Goal: Transaction & Acquisition: Purchase product/service

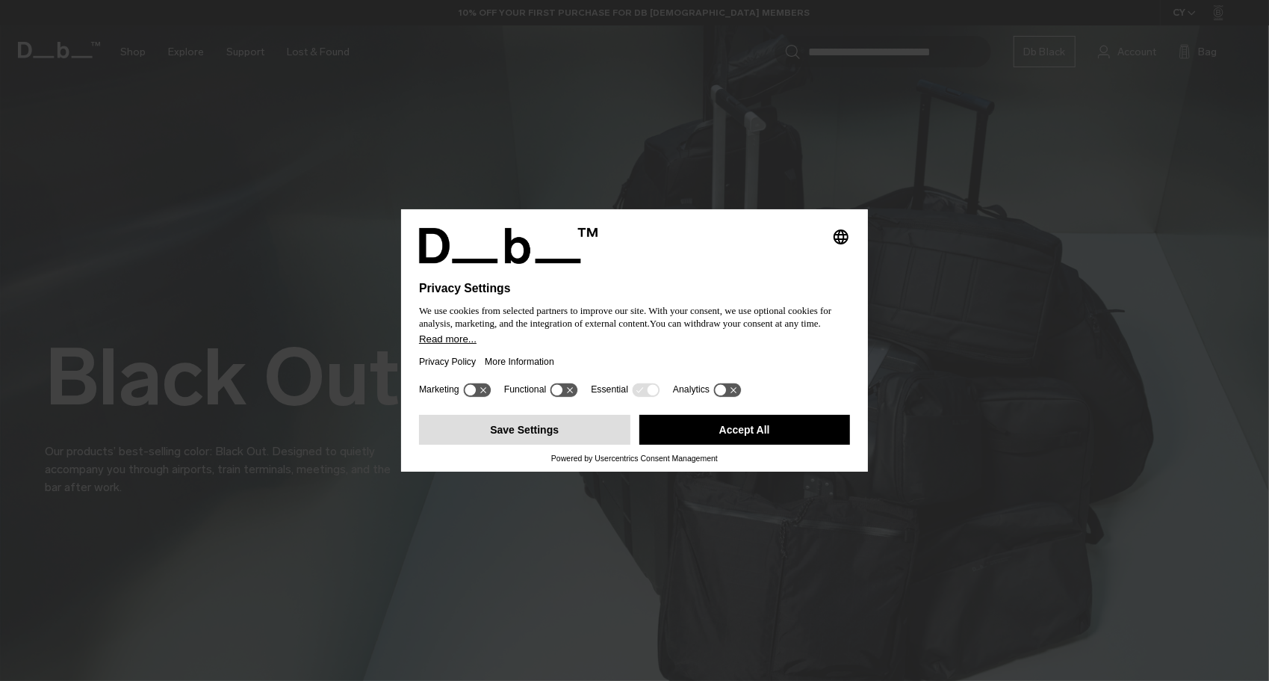
click at [537, 427] on button "Save Settings" at bounding box center [524, 430] width 211 height 30
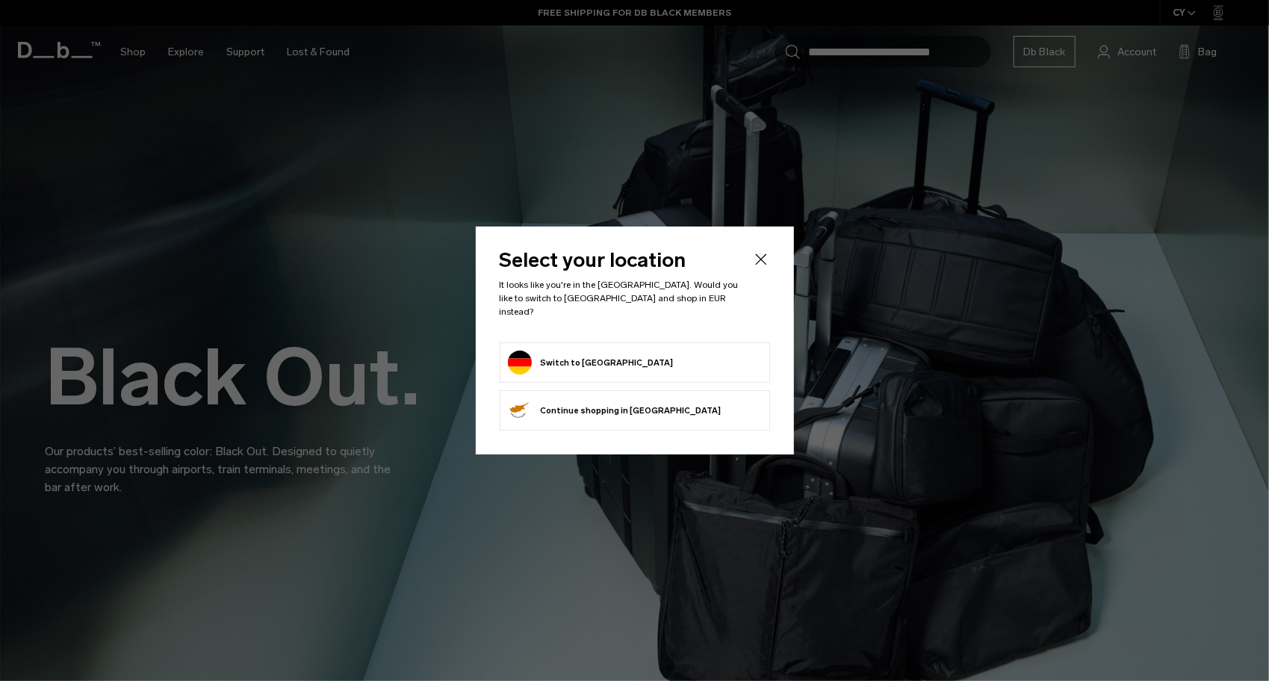
click at [589, 359] on button "Switch to Germany" at bounding box center [591, 362] width 166 height 24
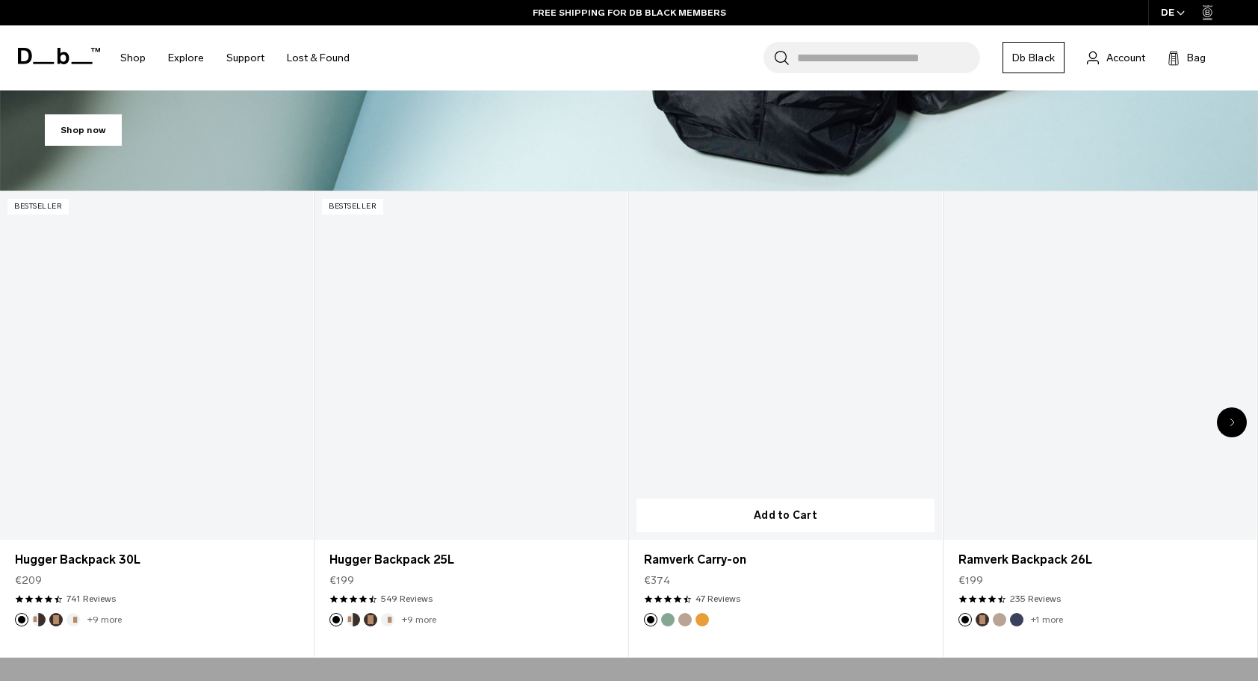
scroll to position [565, 0]
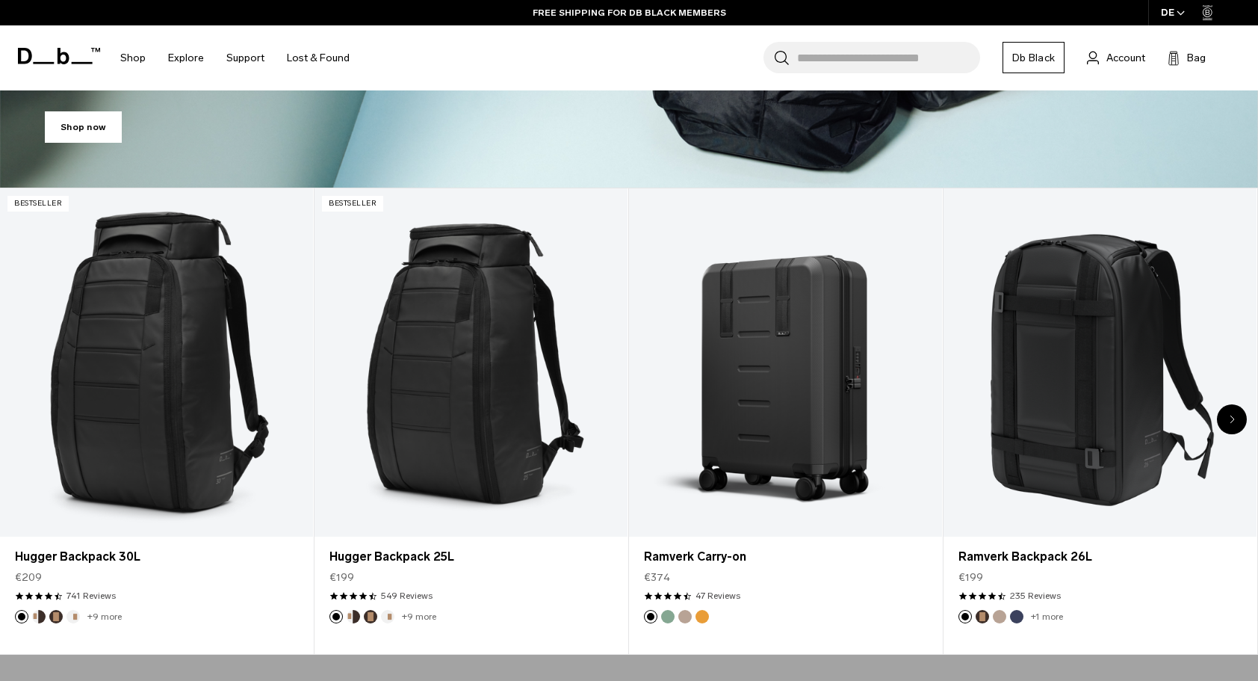
click at [1233, 416] on icon "Next slide" at bounding box center [1232, 419] width 5 height 9
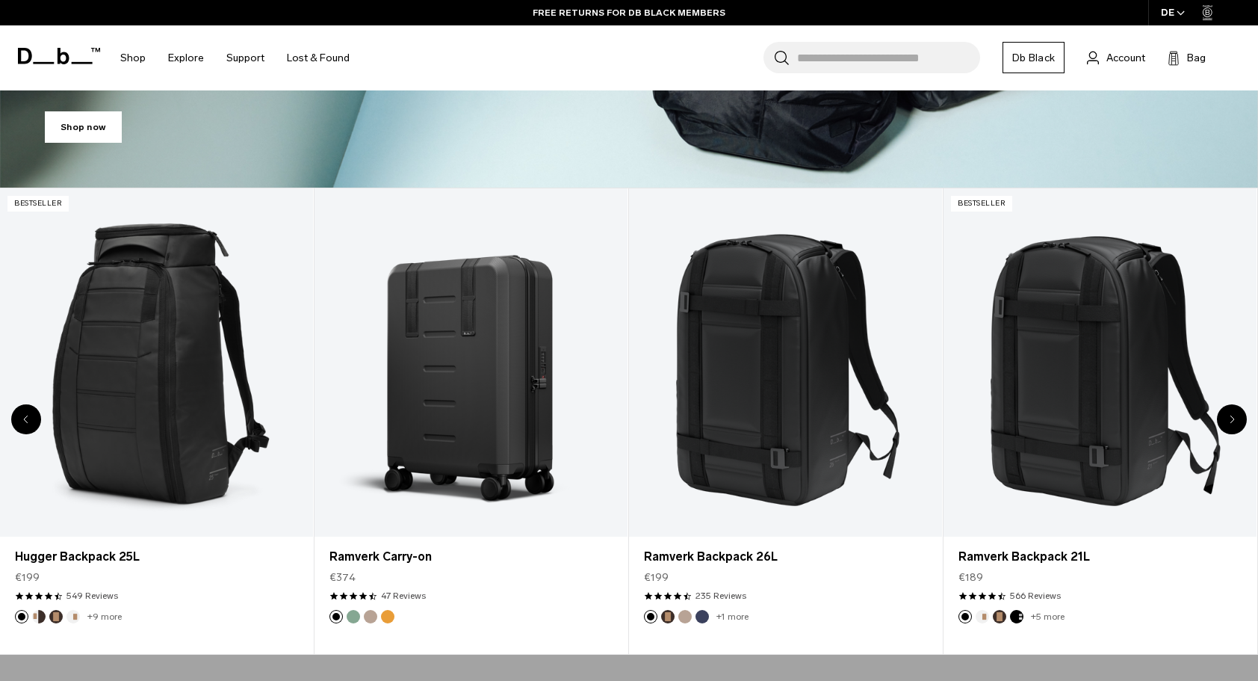
click at [1227, 420] on div "Next slide" at bounding box center [1232, 419] width 30 height 30
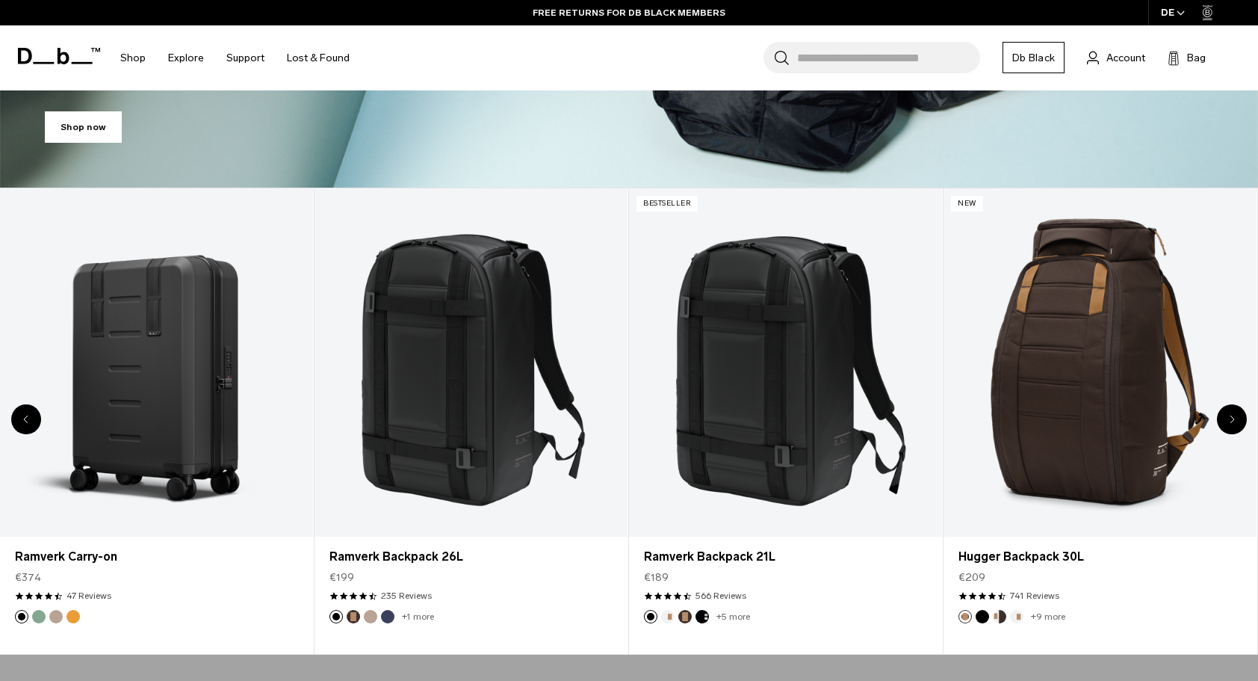
click at [1227, 420] on div "Next slide" at bounding box center [1232, 419] width 30 height 30
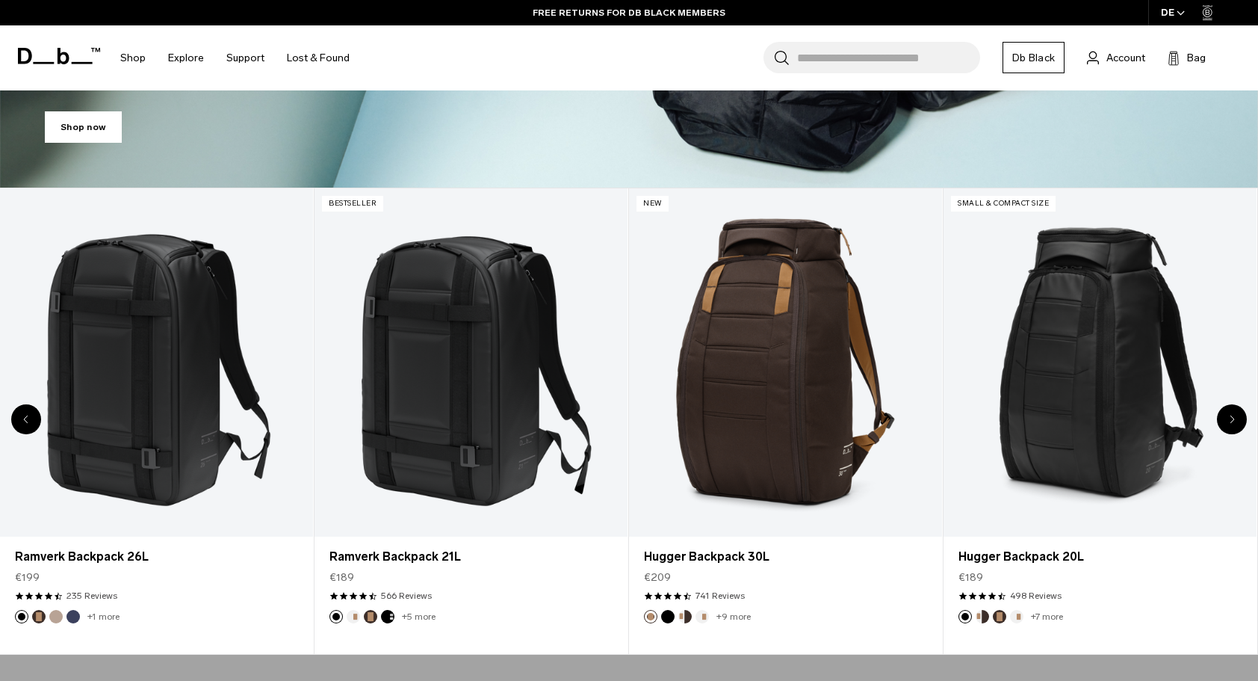
click at [1227, 420] on div "Next slide" at bounding box center [1232, 419] width 30 height 30
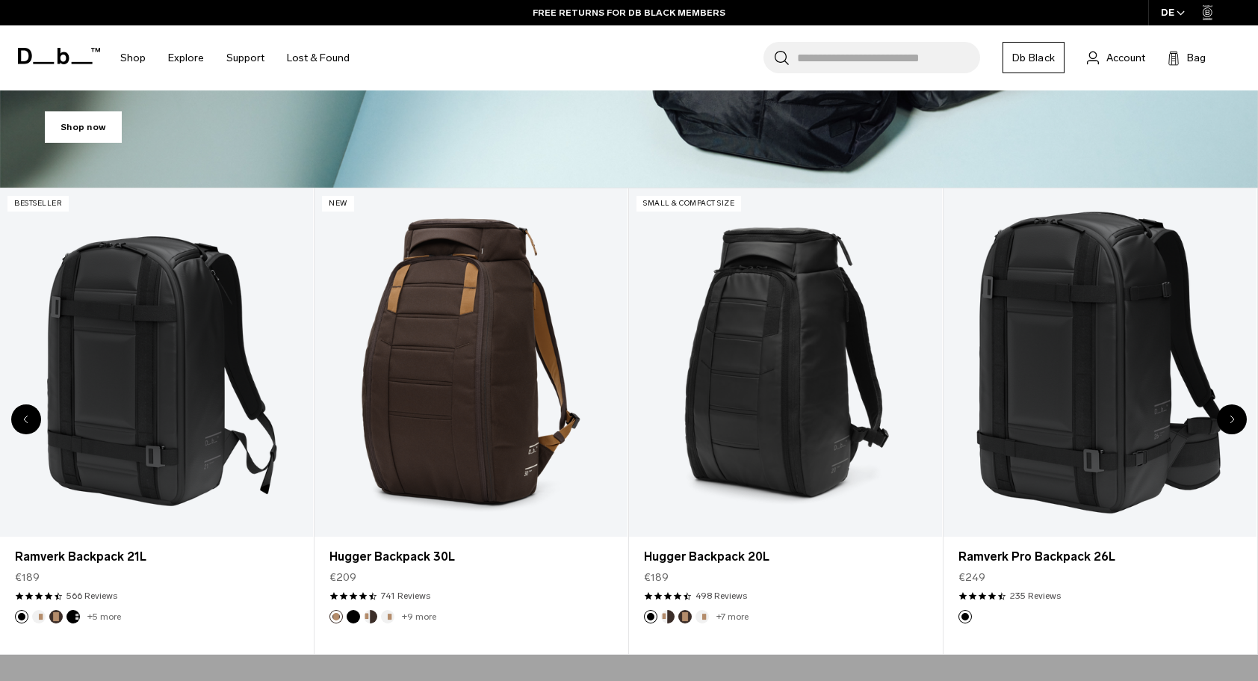
click at [1227, 420] on div "Next slide" at bounding box center [1232, 419] width 30 height 30
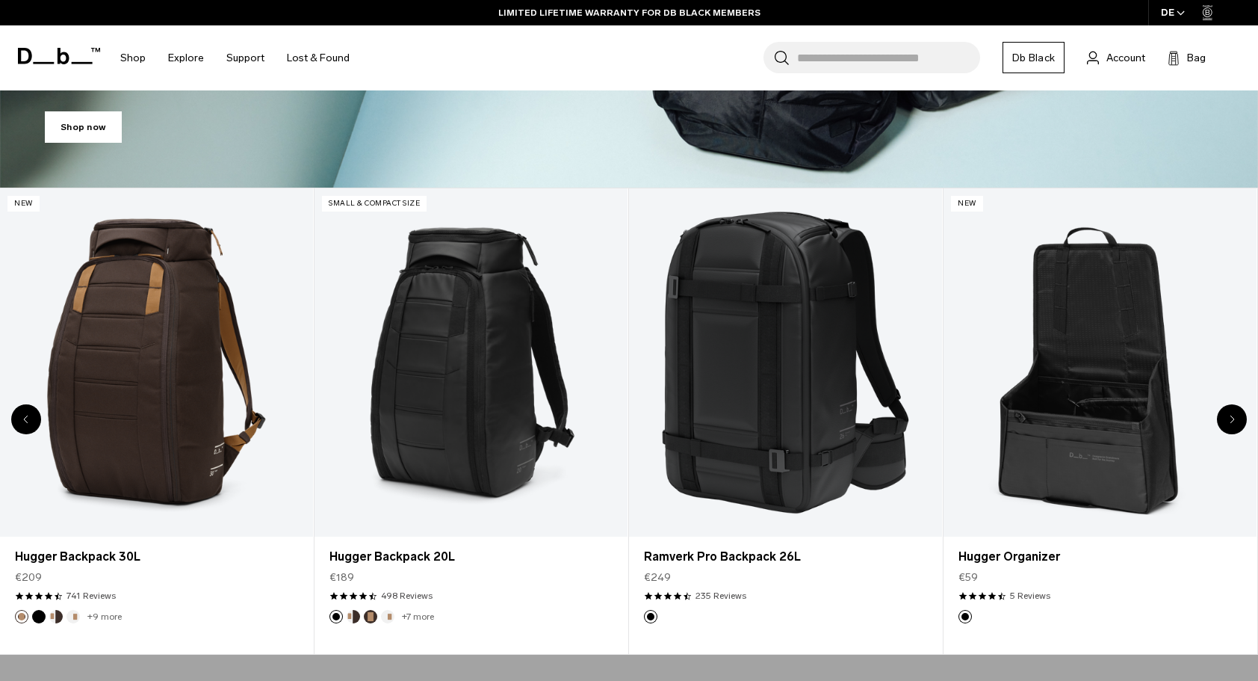
click at [1227, 420] on div "Next slide" at bounding box center [1232, 419] width 30 height 30
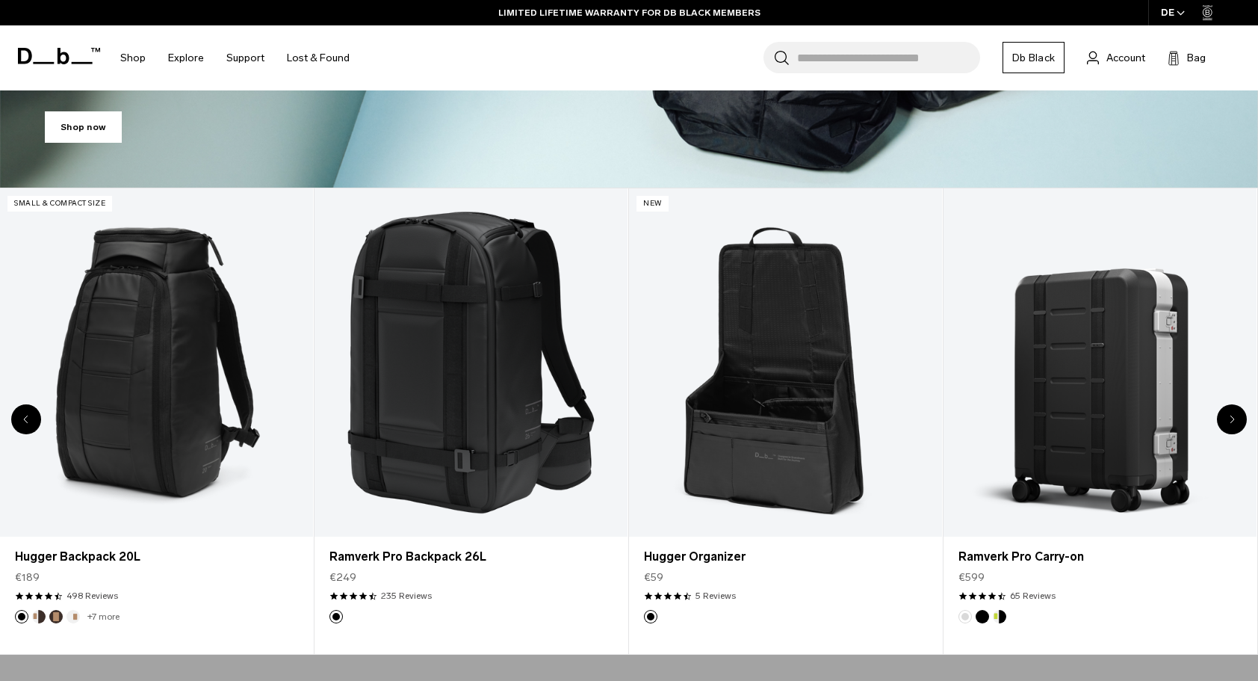
click at [1227, 420] on div "Next slide" at bounding box center [1232, 419] width 30 height 30
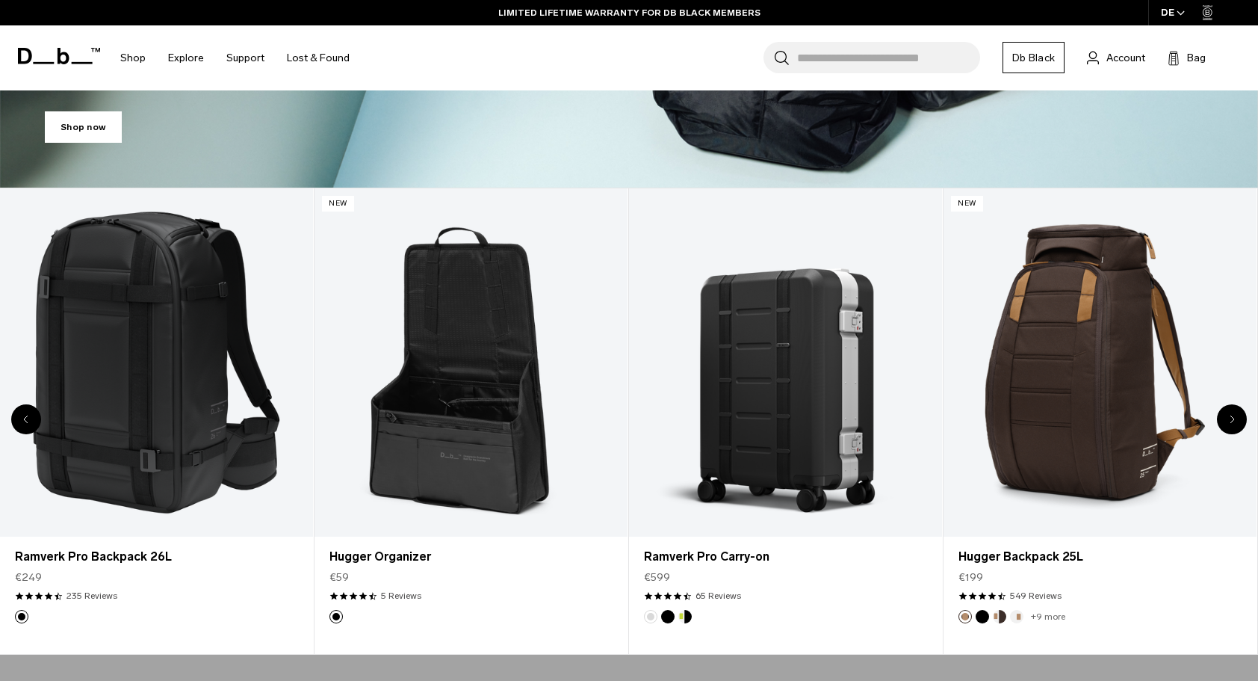
click at [1227, 420] on div "Next slide" at bounding box center [1232, 419] width 30 height 30
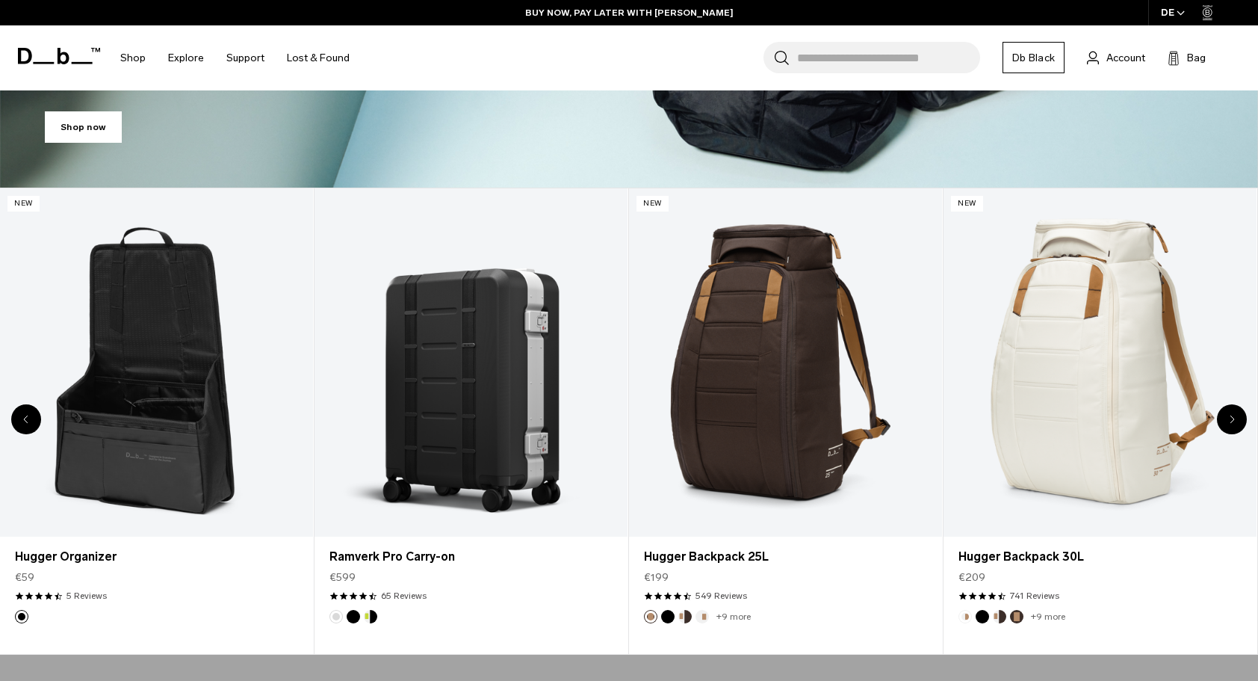
click at [1227, 420] on div "Next slide" at bounding box center [1232, 419] width 30 height 30
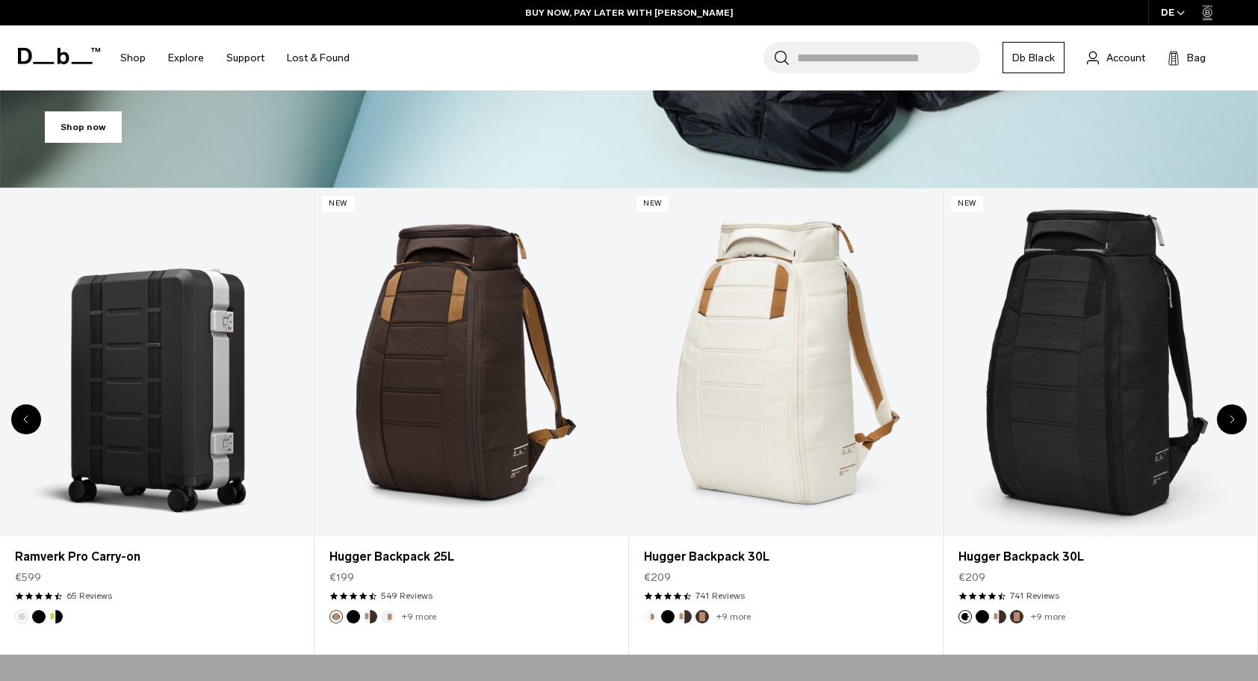
click at [1227, 420] on div "Next slide" at bounding box center [1232, 419] width 30 height 30
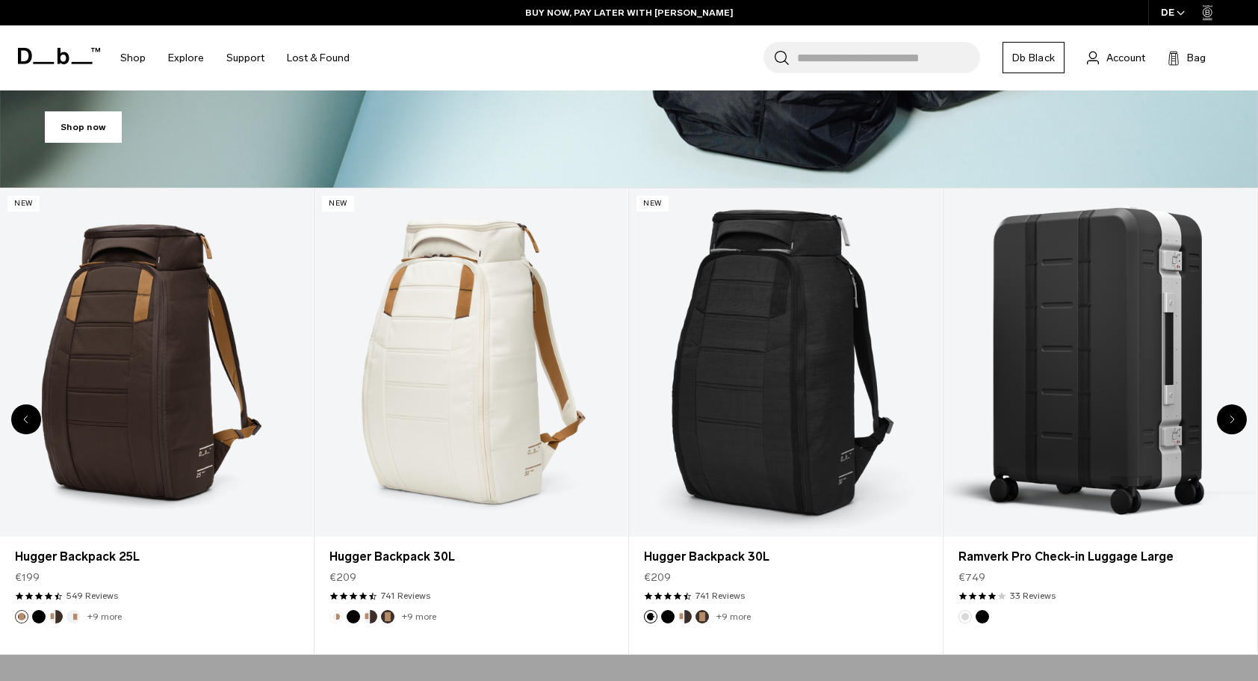
click at [1227, 420] on div "Next slide" at bounding box center [1232, 419] width 30 height 30
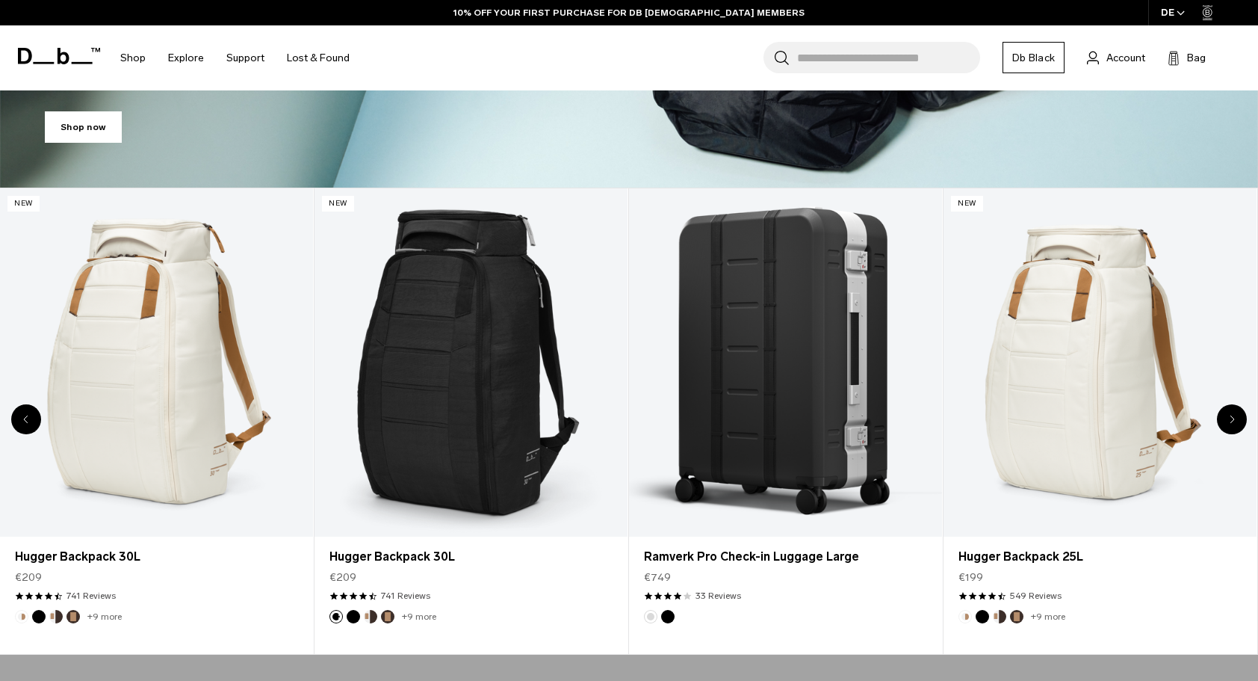
click at [1227, 420] on div "Next slide" at bounding box center [1232, 419] width 30 height 30
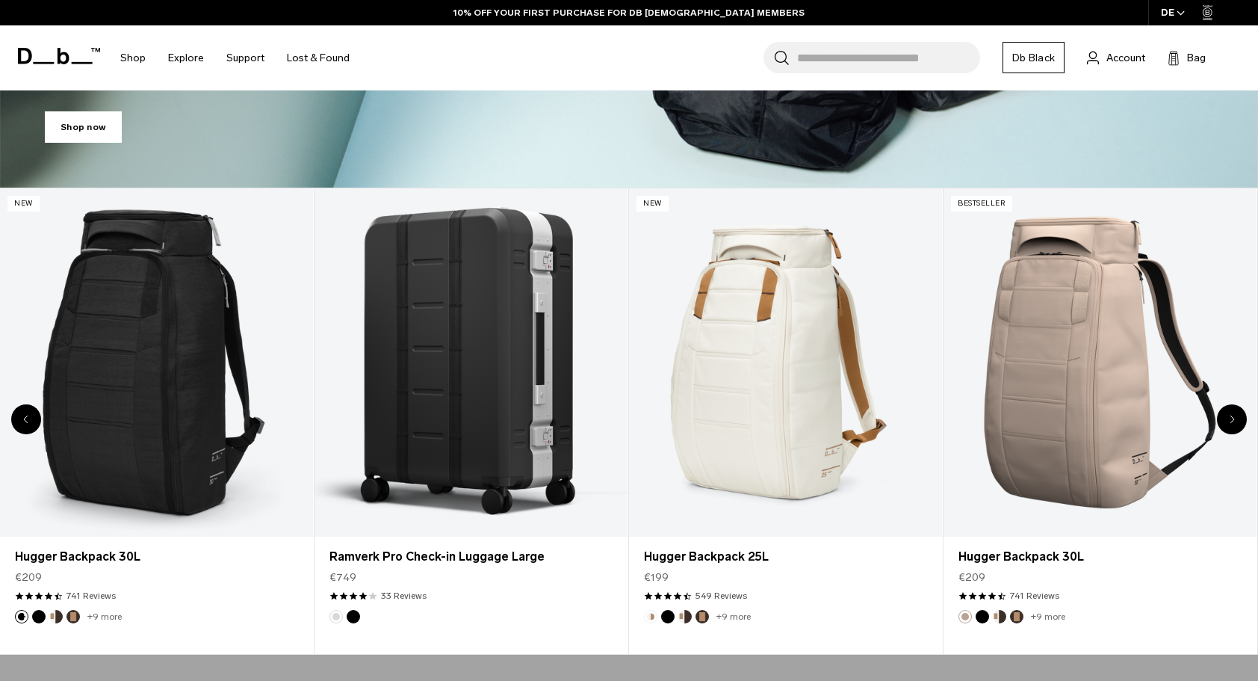
click at [1227, 420] on div "Next slide" at bounding box center [1232, 419] width 30 height 30
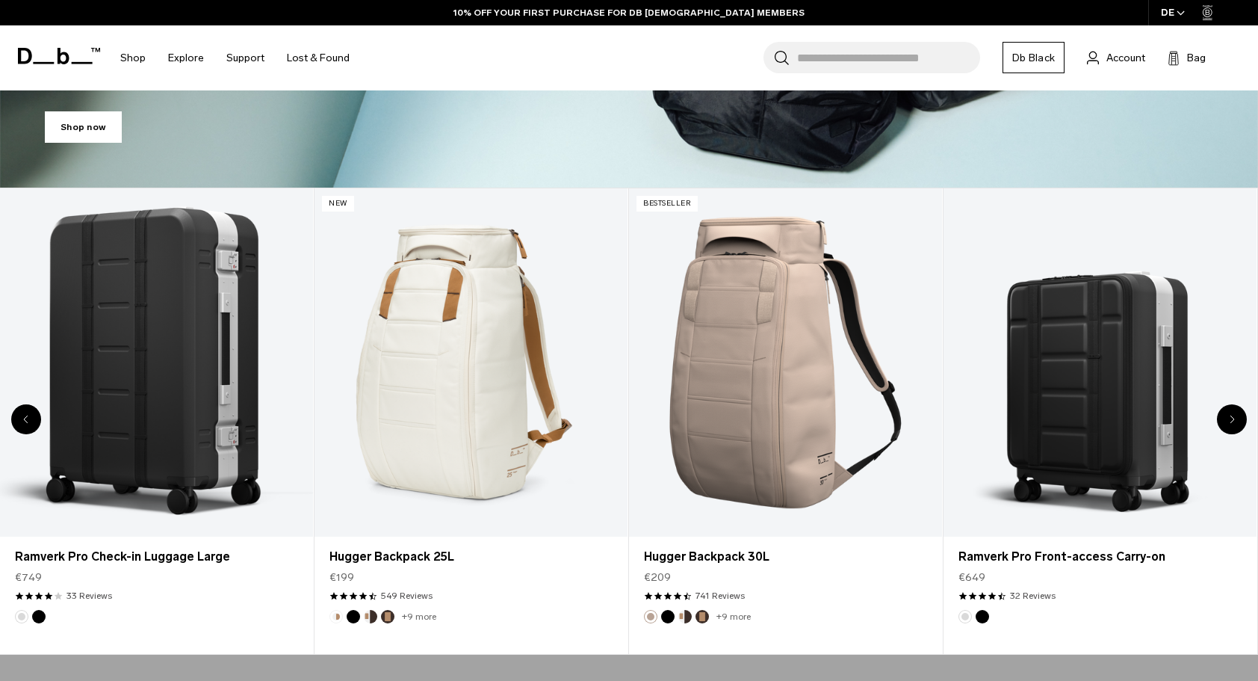
click at [1227, 420] on div "Next slide" at bounding box center [1232, 419] width 30 height 30
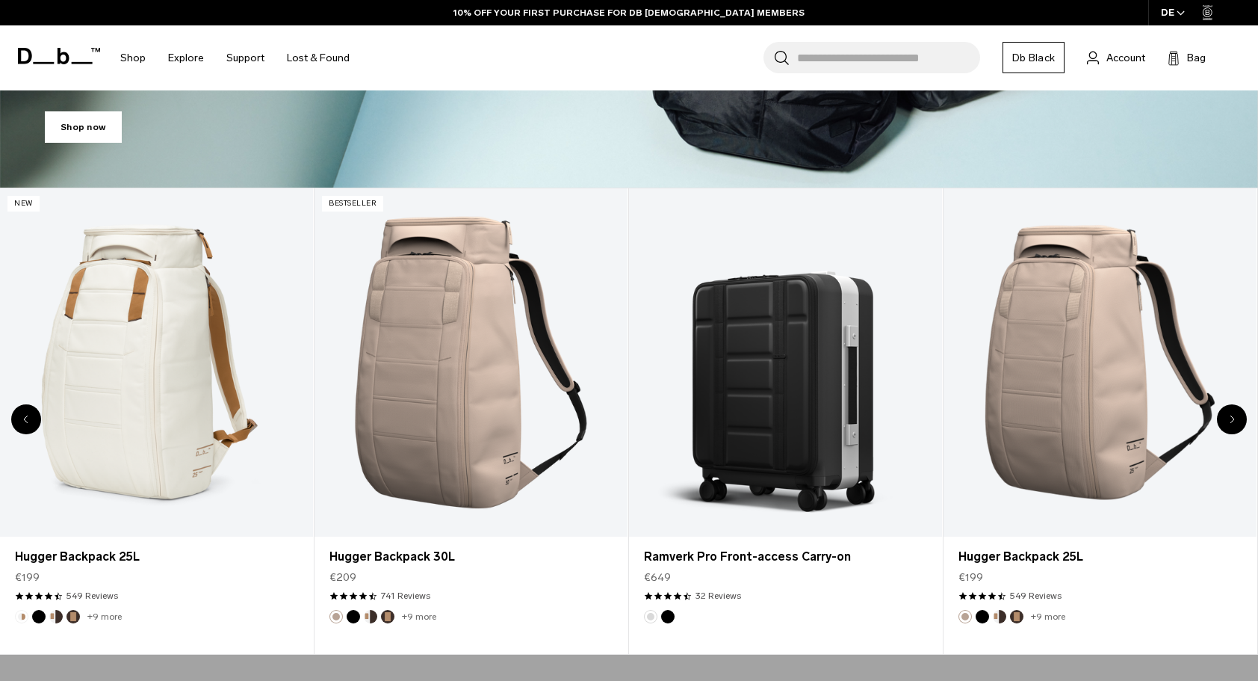
click at [1227, 420] on div "Next slide" at bounding box center [1232, 419] width 30 height 30
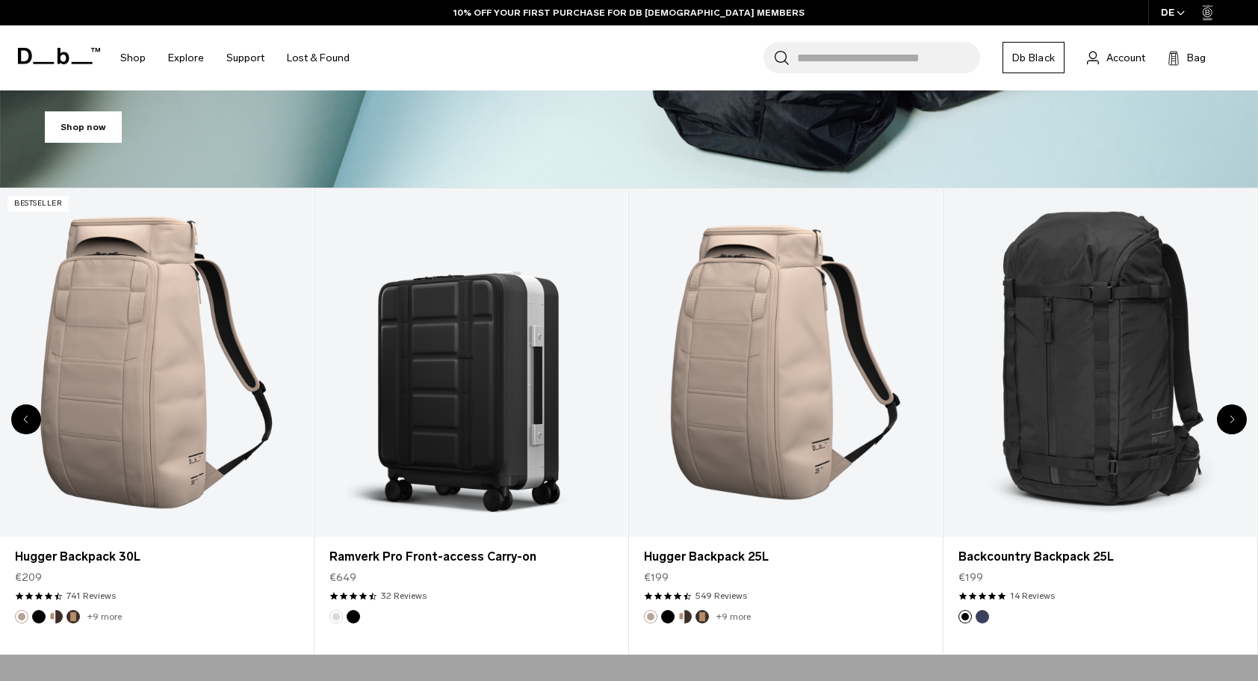
click at [1227, 420] on div "Next slide" at bounding box center [1232, 419] width 30 height 30
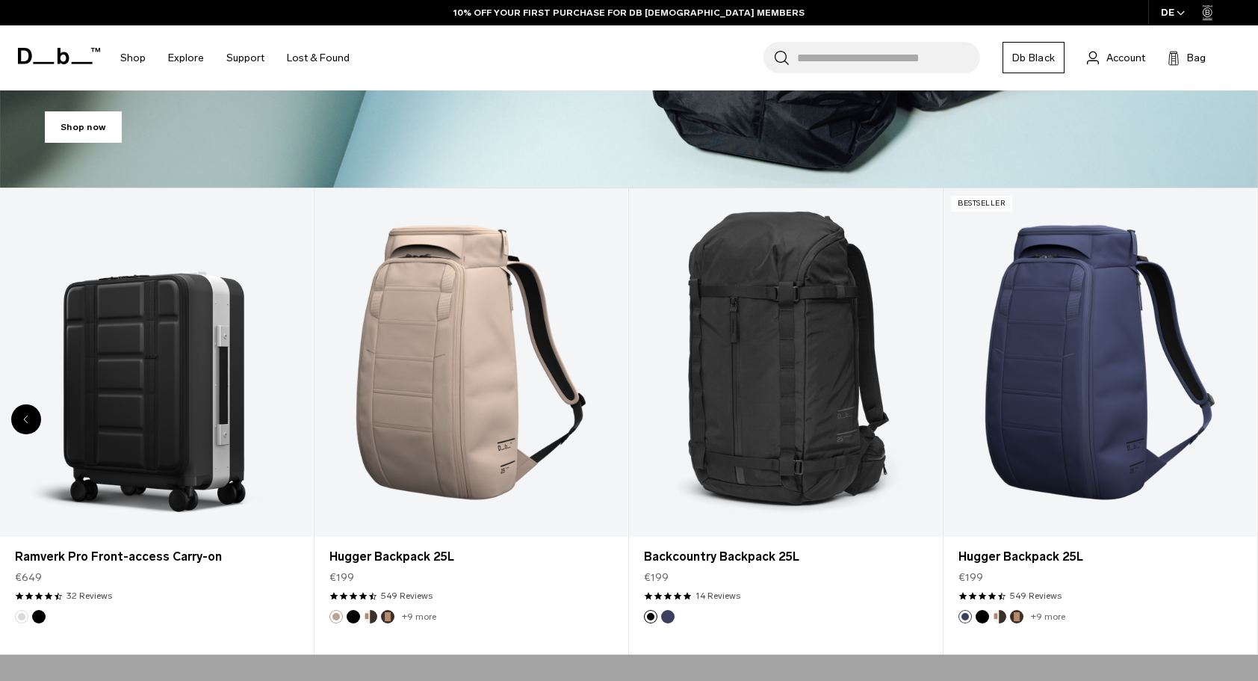
click at [1227, 420] on link "Hugger Backpack 25L" at bounding box center [1099, 362] width 313 height 348
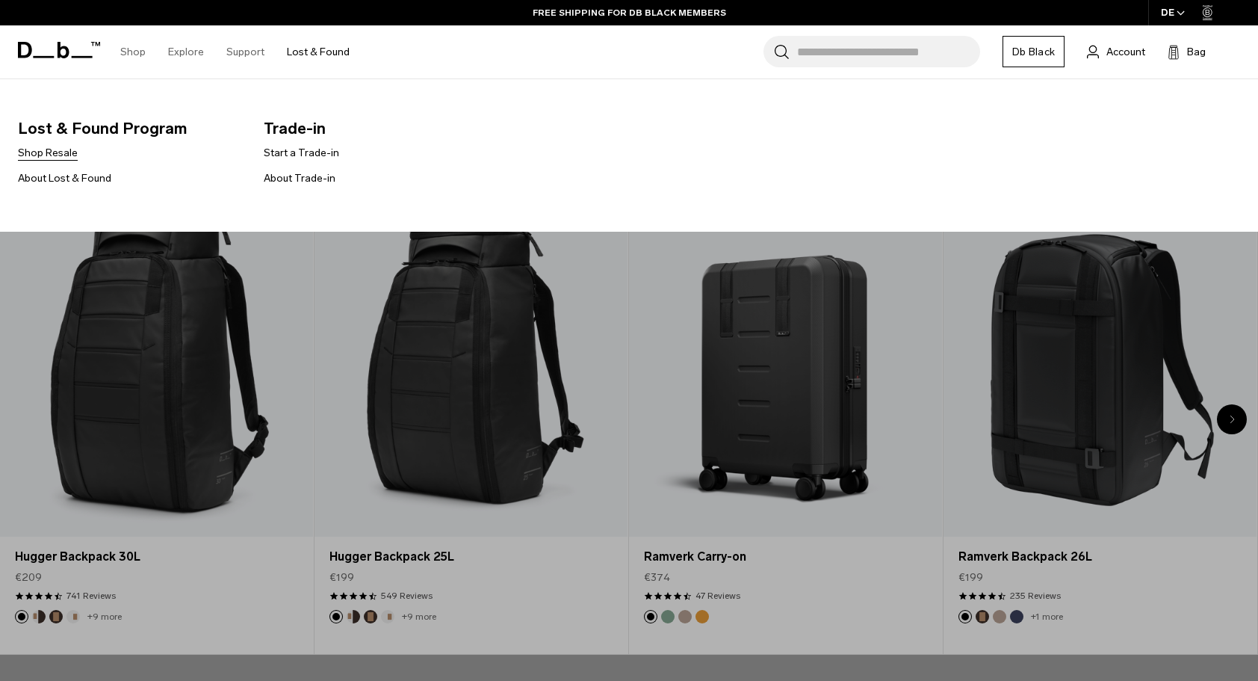
click at [61, 151] on link "Shop Resale" at bounding box center [48, 153] width 60 height 16
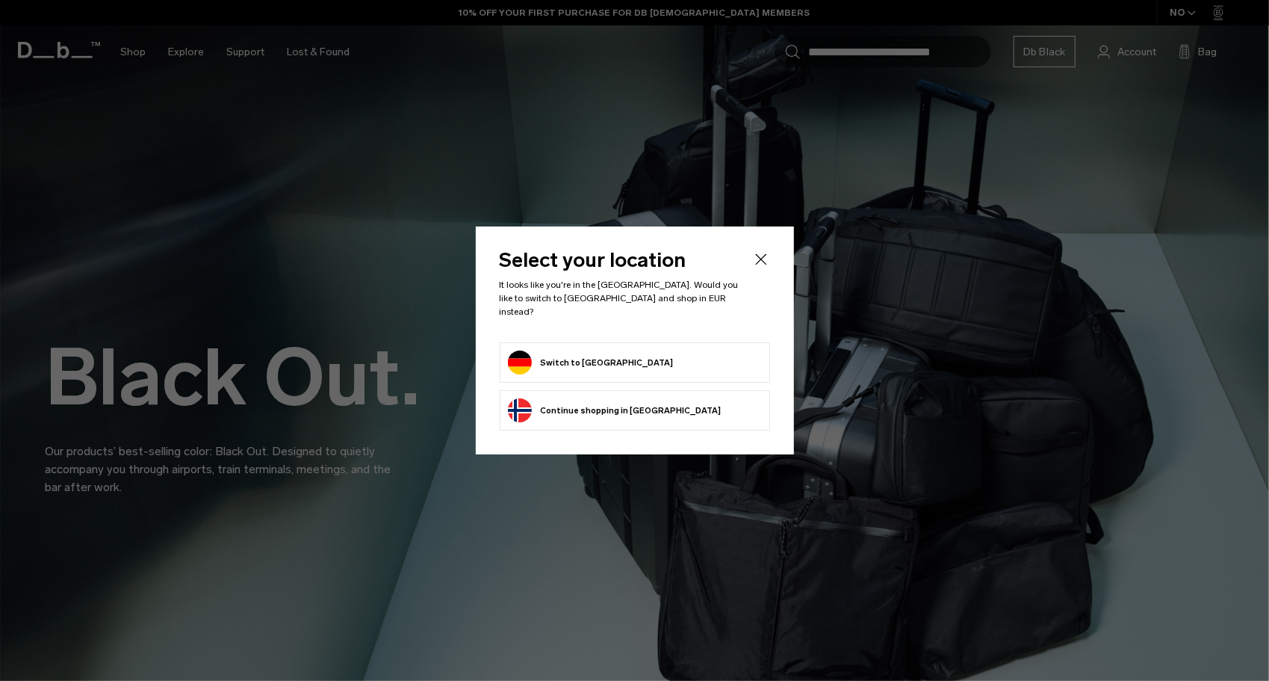
click at [588, 370] on li "Switch to [GEOGRAPHIC_DATA]" at bounding box center [635, 362] width 270 height 40
click at [629, 358] on form "Switch to [GEOGRAPHIC_DATA]" at bounding box center [635, 362] width 254 height 24
click at [592, 351] on button "Switch to [GEOGRAPHIC_DATA]" at bounding box center [591, 362] width 166 height 24
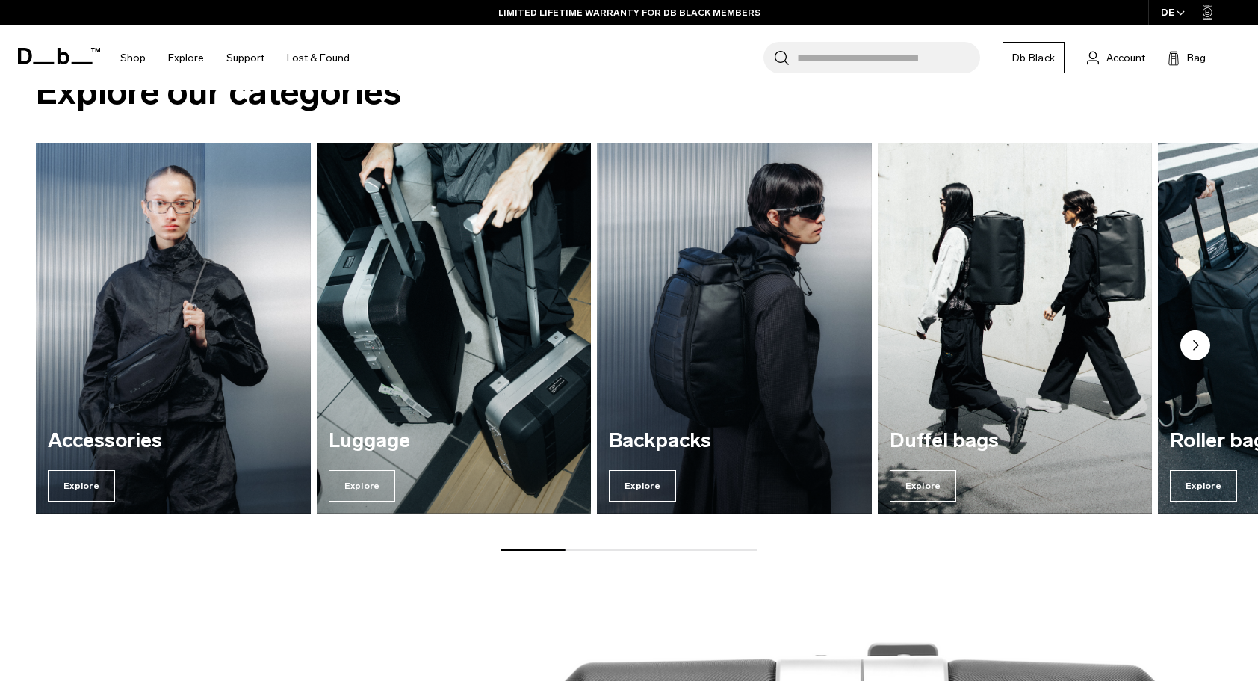
scroll to position [1900, 0]
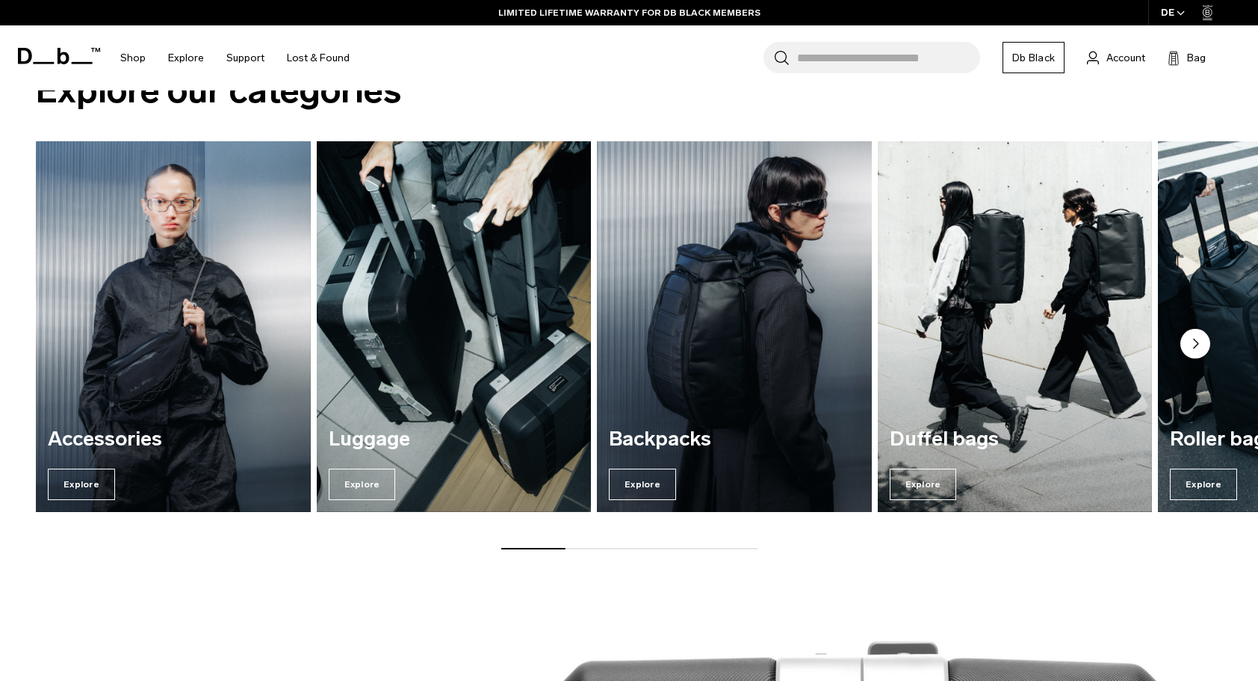
click at [745, 282] on img "3 / 7" at bounding box center [734, 326] width 283 height 382
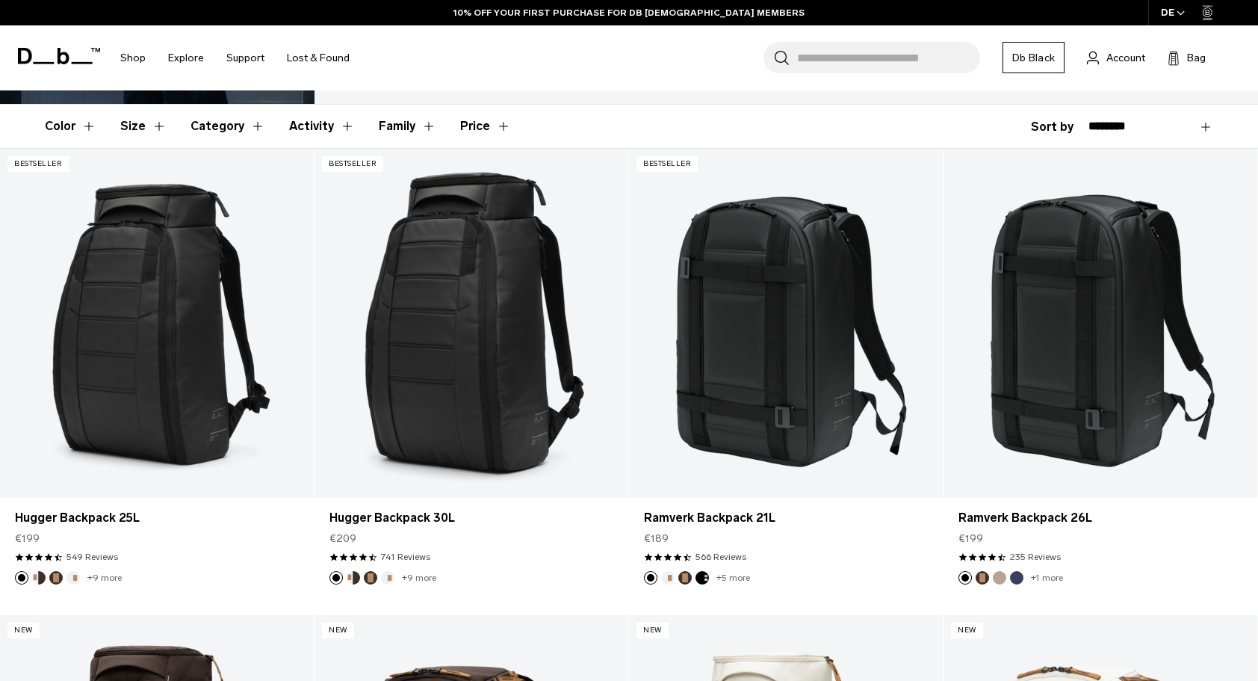
scroll to position [235, 0]
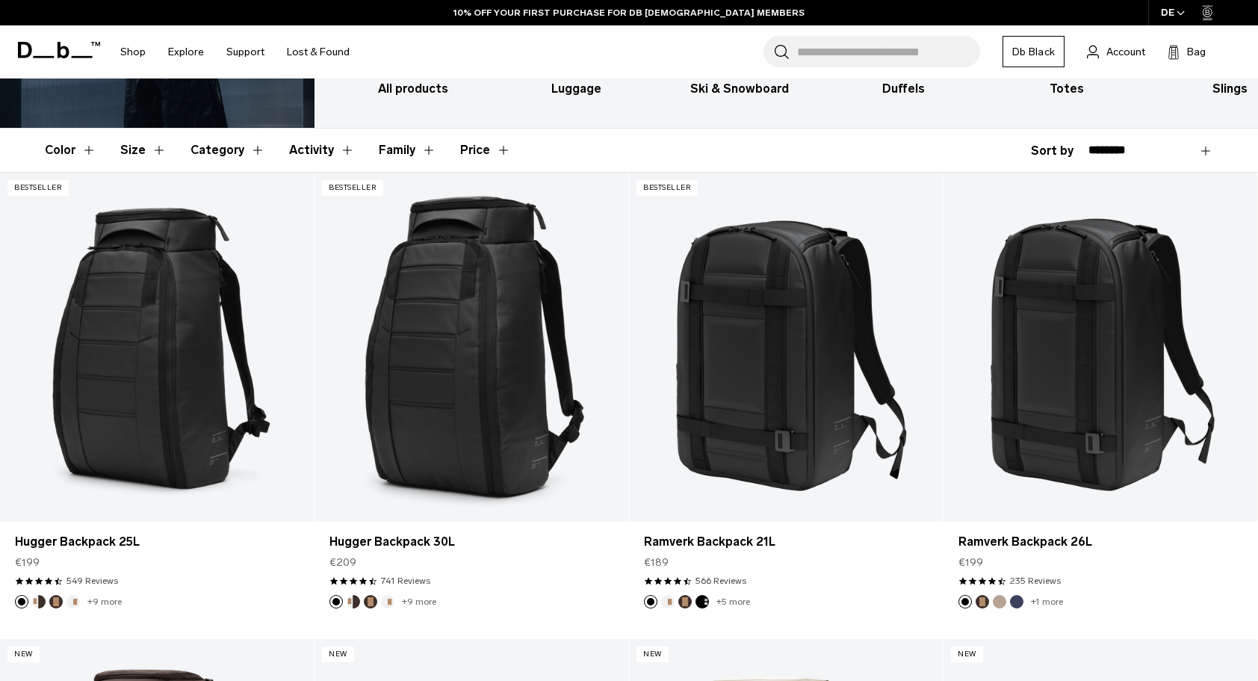
click at [1147, 143] on select "**********" at bounding box center [1150, 149] width 125 height 13
select select "**********"
click at [1088, 143] on select "**********" at bounding box center [1150, 149] width 125 height 13
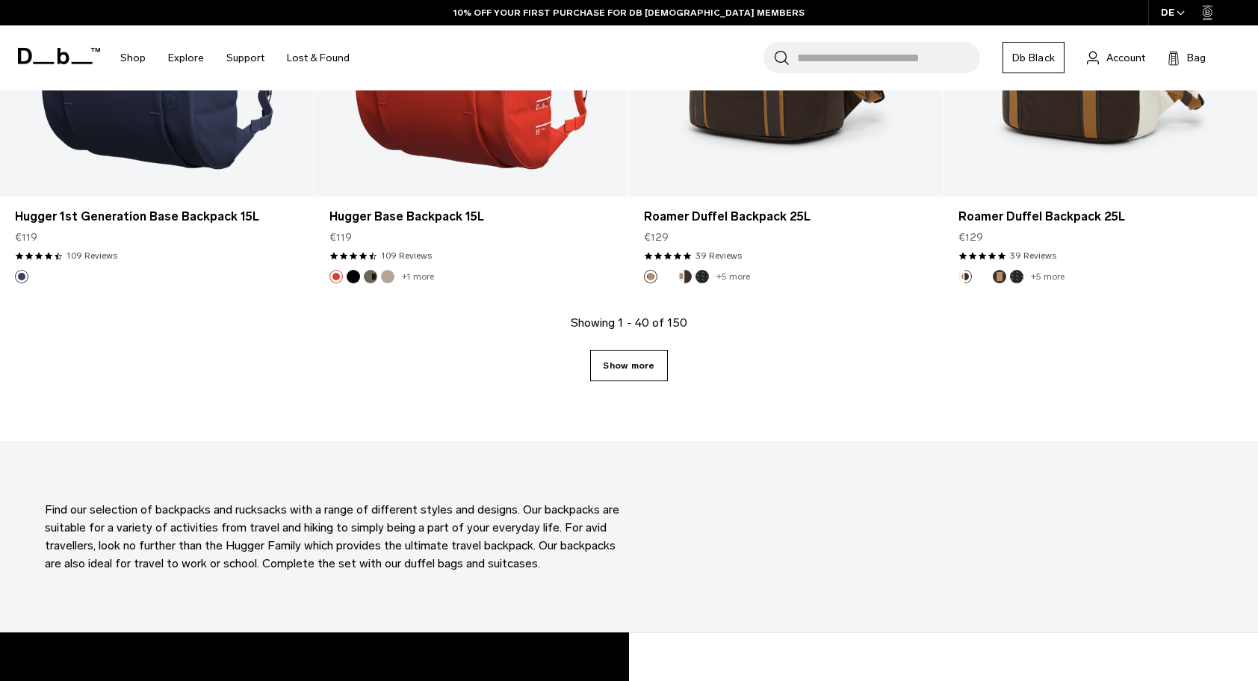
scroll to position [4734, 0]
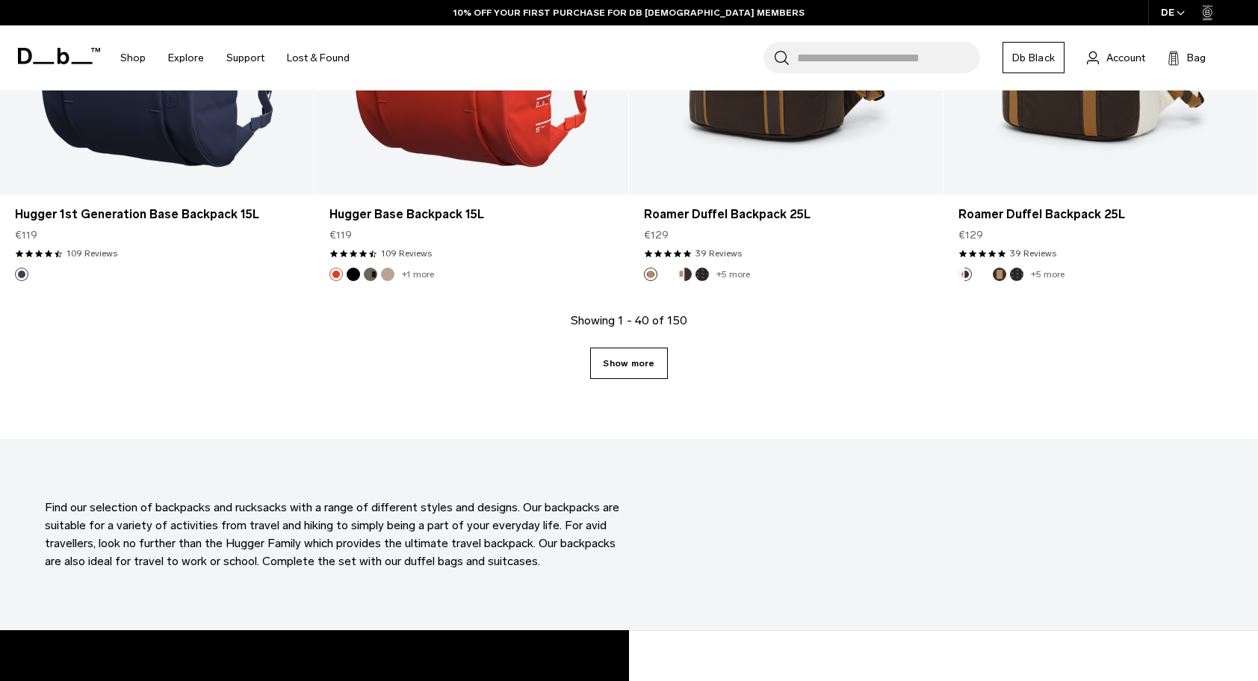
click at [623, 366] on link "Show more" at bounding box center [628, 362] width 77 height 31
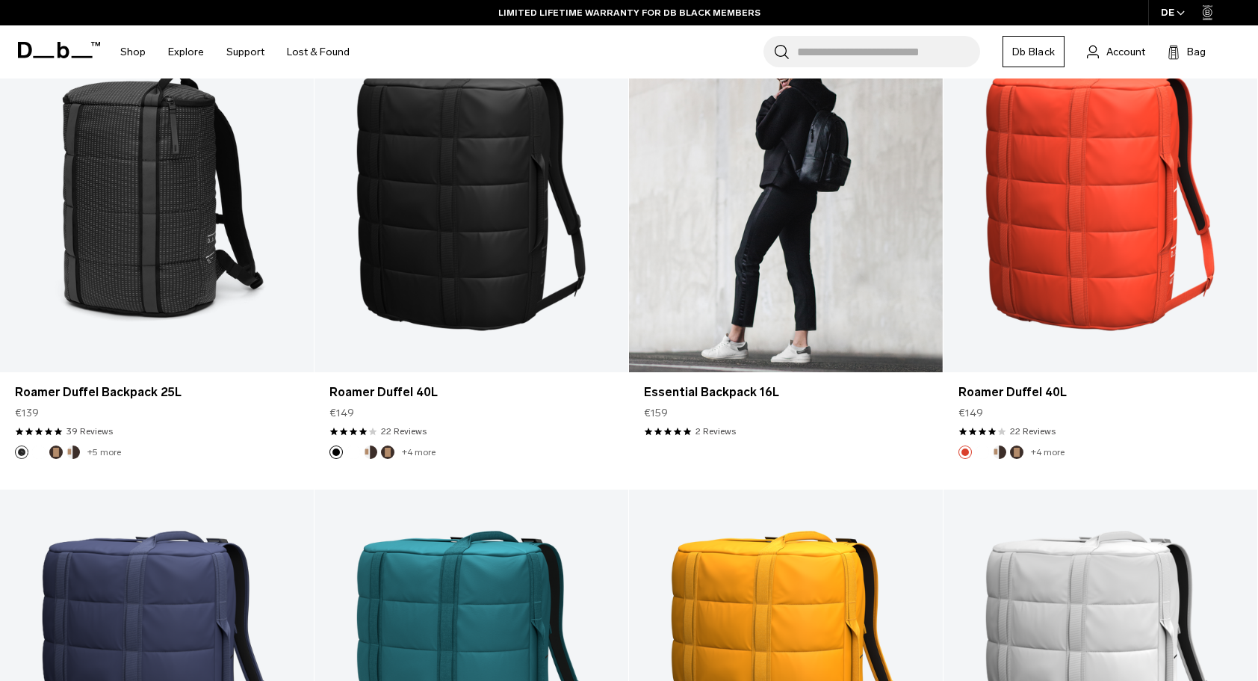
scroll to position [5021, 0]
click at [799, 242] on link "Essential Backpack 16L" at bounding box center [786, 198] width 314 height 349
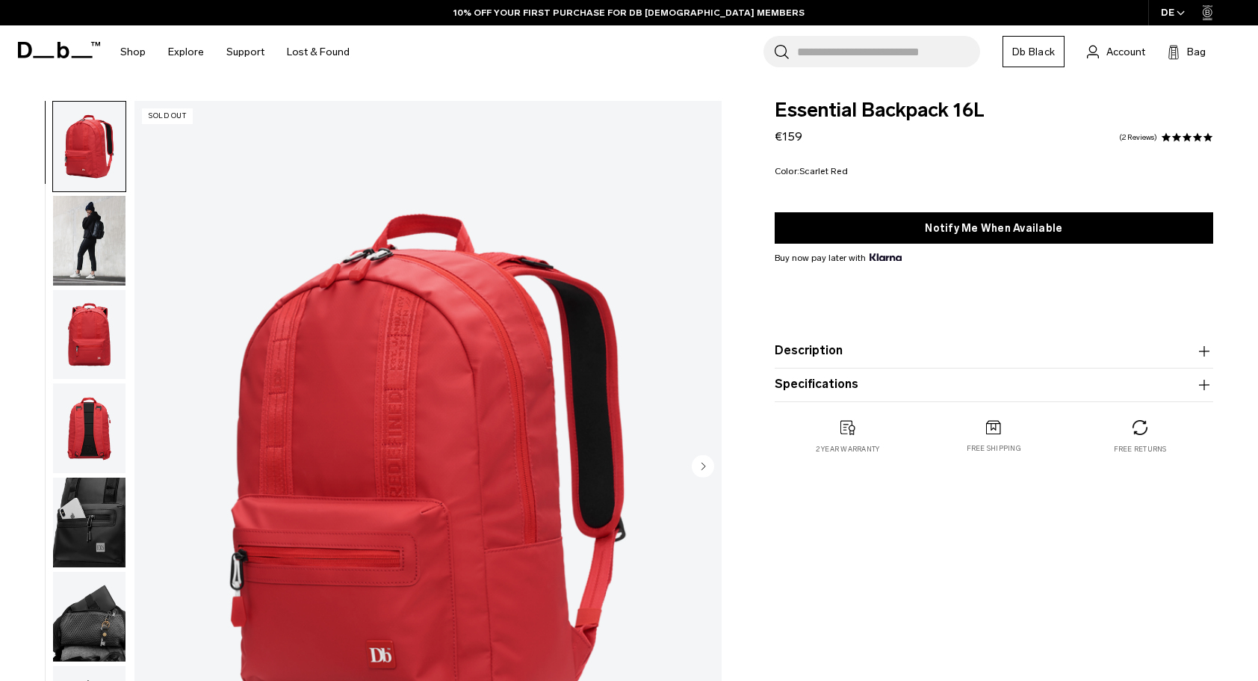
click at [99, 545] on img "button" at bounding box center [89, 522] width 72 height 90
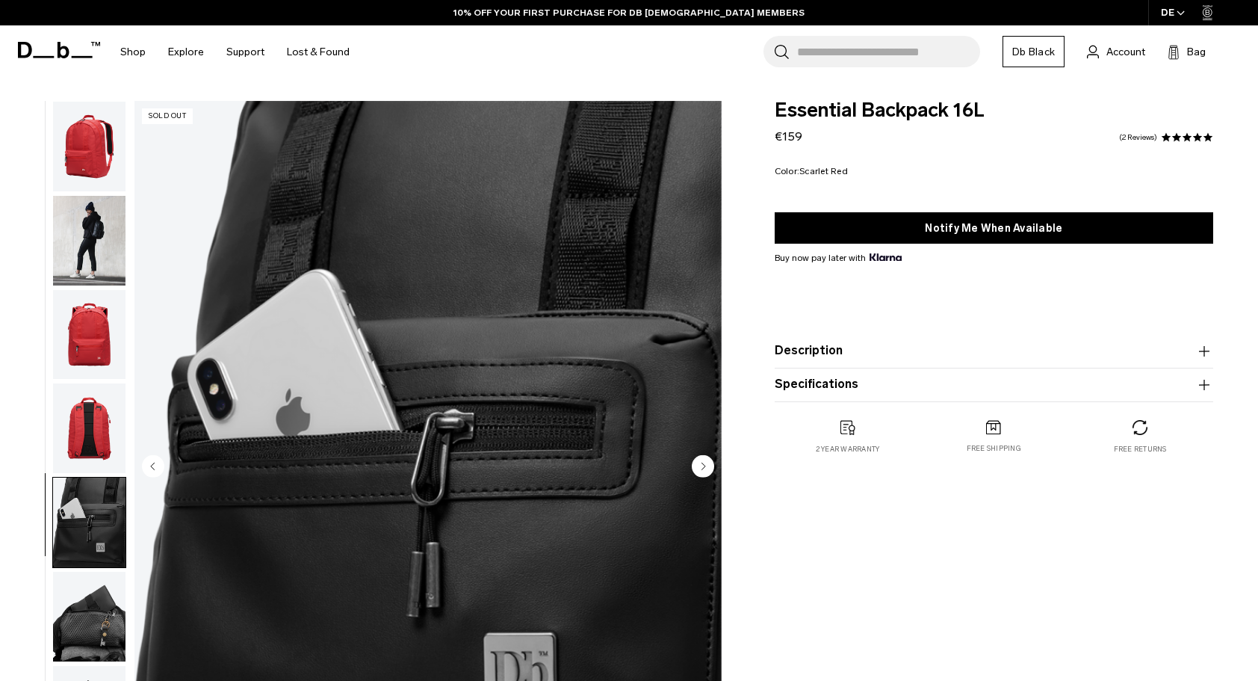
scroll to position [16, 0]
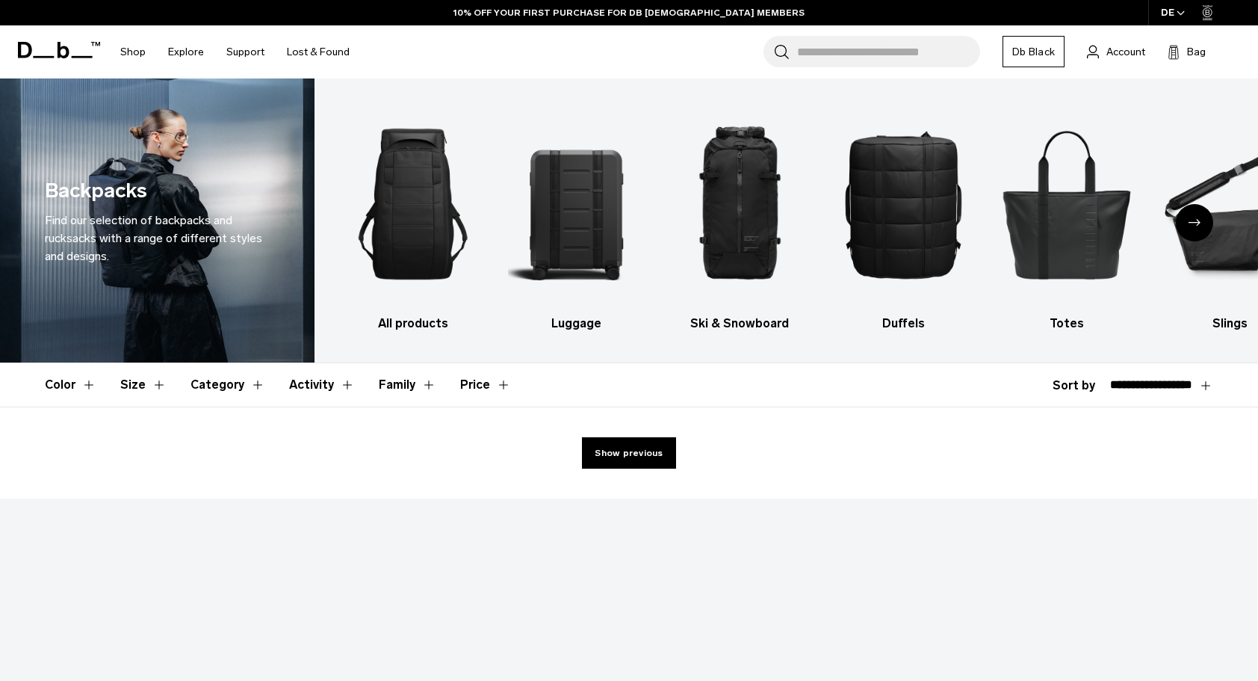
select select "**********"
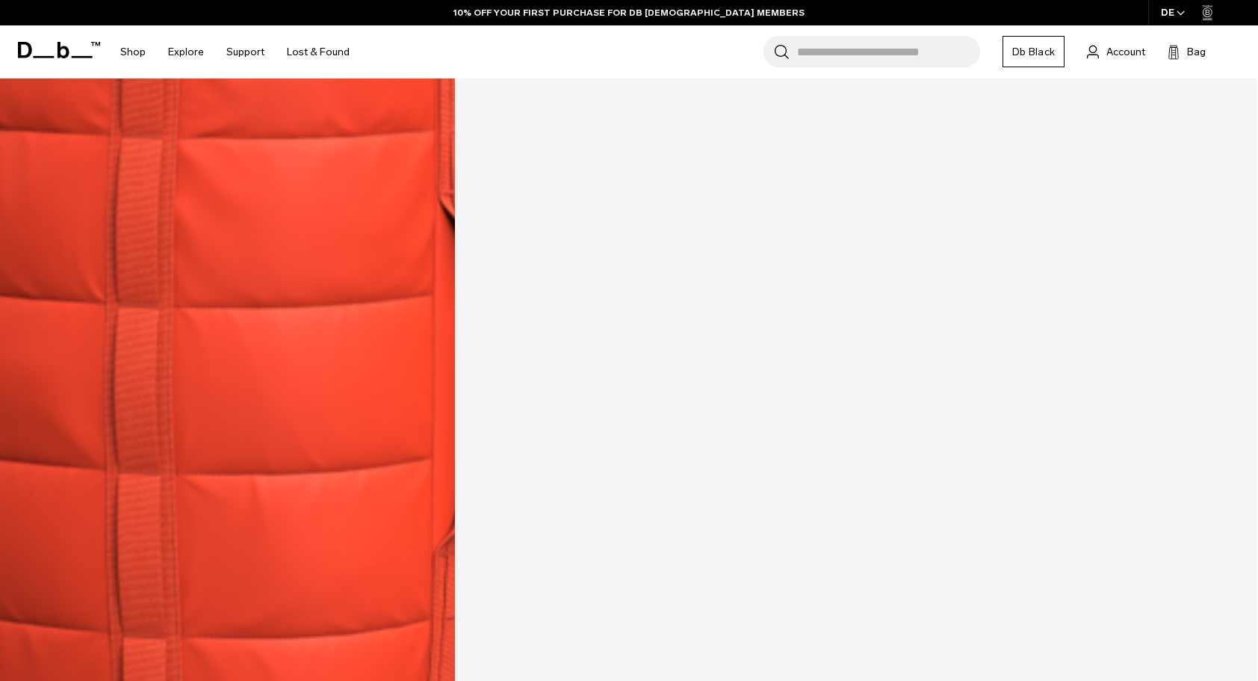
scroll to position [5021, 0]
